Goal: Task Accomplishment & Management: Manage account settings

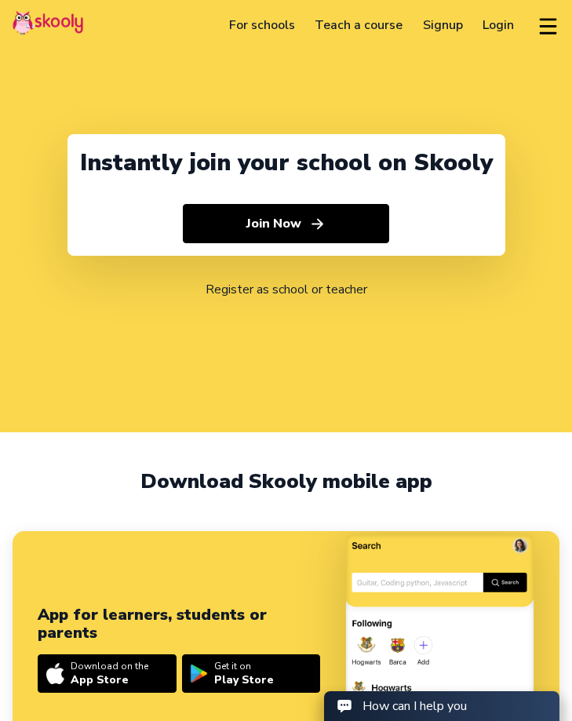
select select "60"
select select "[GEOGRAPHIC_DATA]"
select select "[GEOGRAPHIC_DATA]/Kuala_Lumpur"
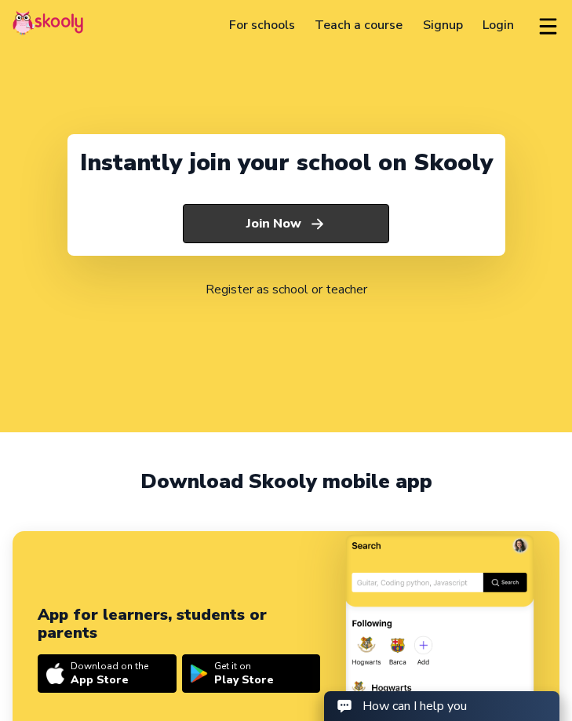
click at [227, 223] on button "Join Now" at bounding box center [286, 223] width 206 height 39
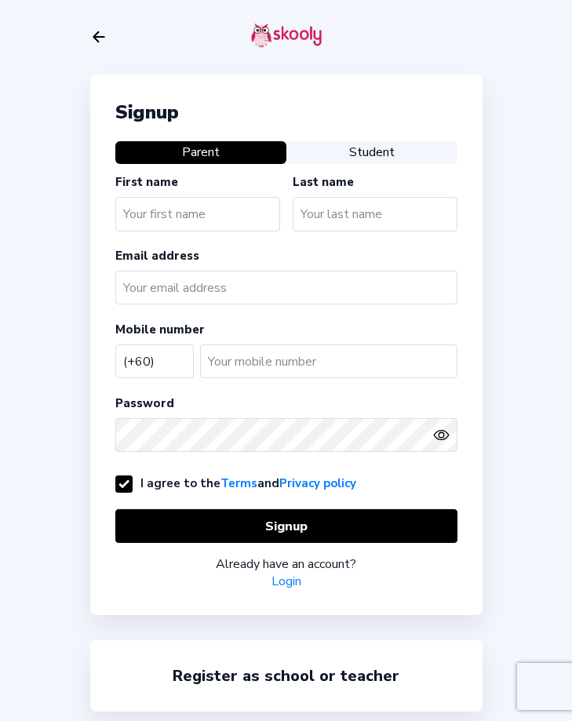
select select "MY"
click at [96, 41] on icon "arrow back outline" at bounding box center [98, 37] width 11 height 10
select select "60"
select select "[GEOGRAPHIC_DATA]"
select select "[GEOGRAPHIC_DATA]/Kuala_Lumpur"
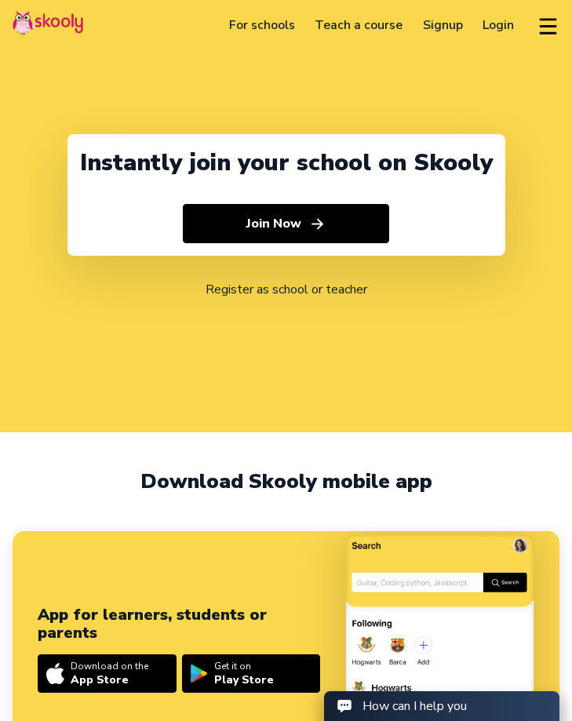
click at [507, 19] on link "Login" at bounding box center [499, 25] width 52 height 25
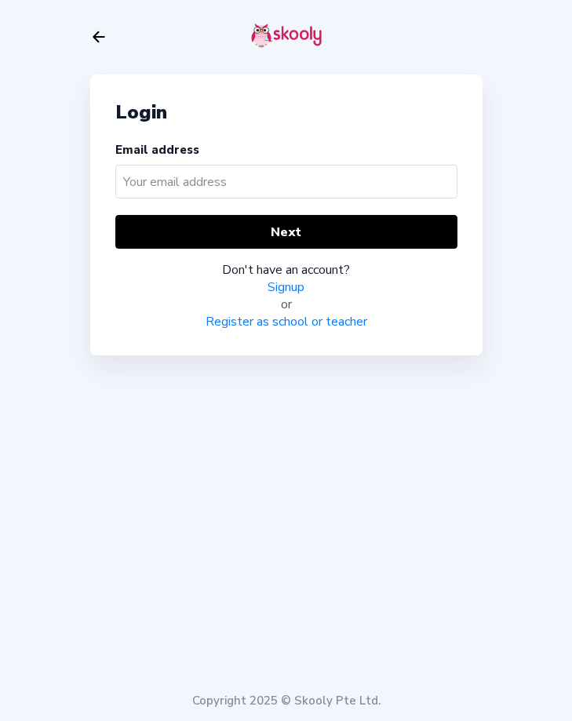
click at [219, 184] on input "text" at bounding box center [286, 182] width 342 height 34
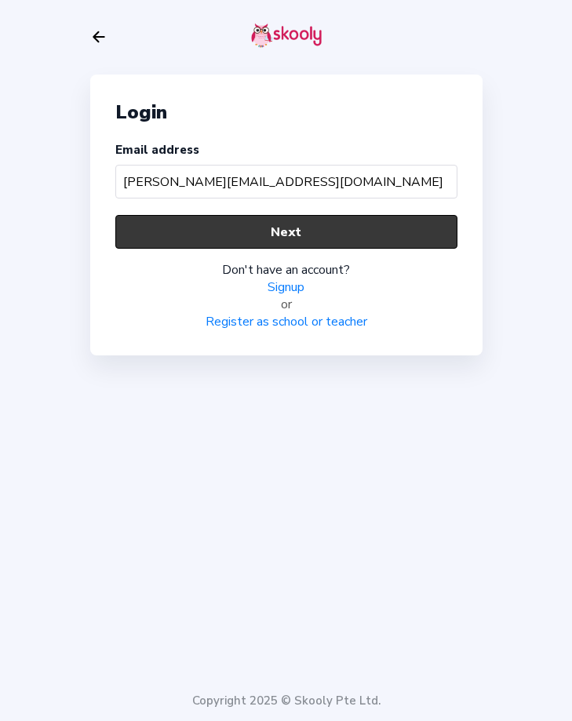
type input "[PERSON_NAME][EMAIL_ADDRESS][DOMAIN_NAME]"
click at [246, 234] on button "Next" at bounding box center [286, 232] width 342 height 34
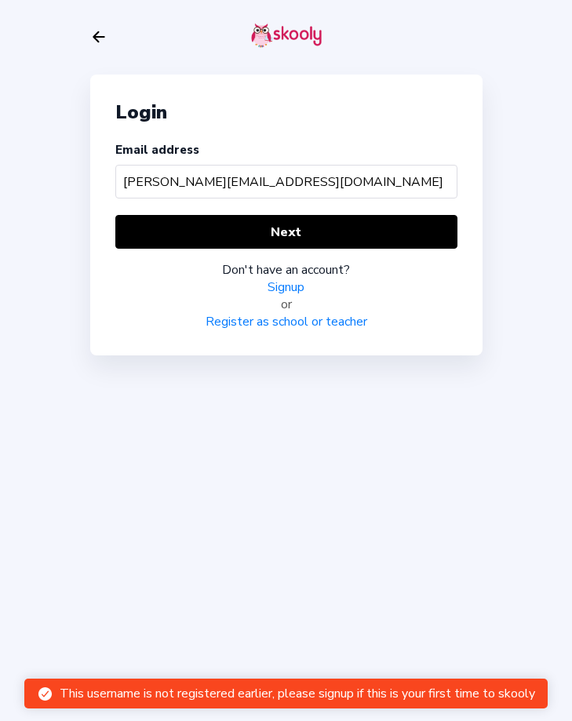
click at [103, 37] on icon "arrow back outline" at bounding box center [98, 37] width 11 height 10
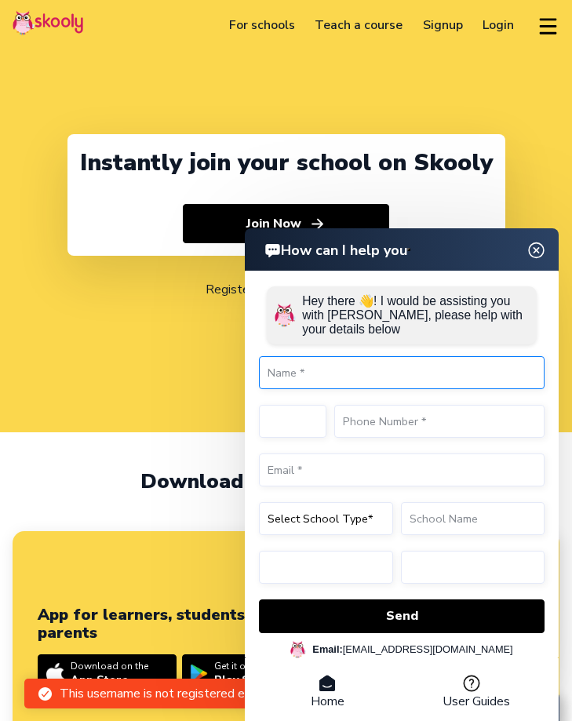
select select "60"
select select "[GEOGRAPHIC_DATA]"
select select "[GEOGRAPHIC_DATA]/Kuala_Lumpur"
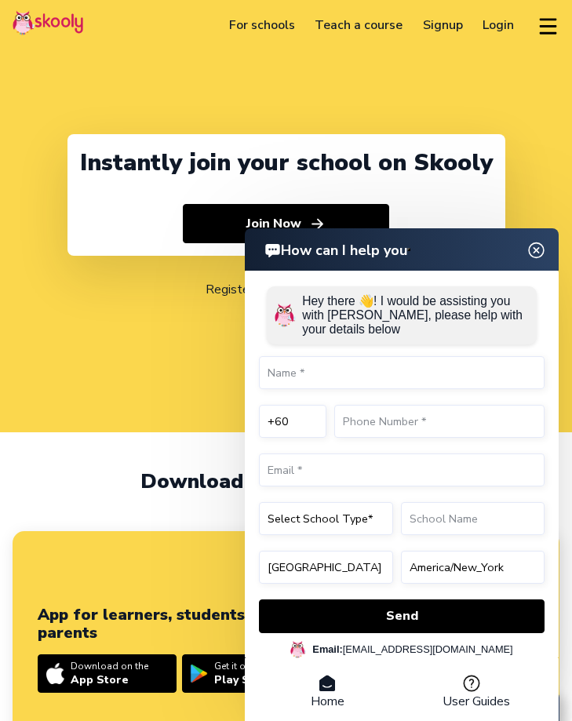
click at [539, 243] on img at bounding box center [536, 250] width 20 height 30
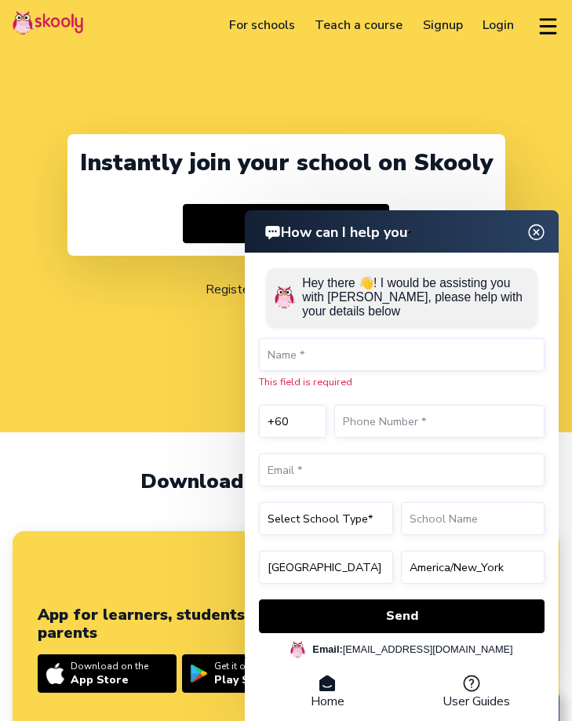
click at [532, 248] on header "How can I help you" at bounding box center [402, 231] width 314 height 42
click at [535, 236] on img at bounding box center [537, 232] width 30 height 20
